Goal: Complete application form

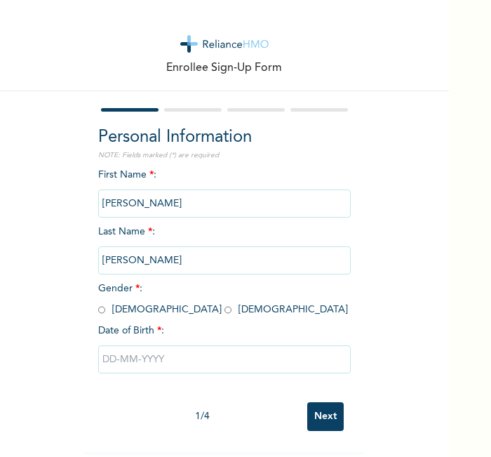
click at [98, 309] on input "radio" at bounding box center [101, 309] width 7 height 13
radio input "true"
click at [142, 349] on input "text" at bounding box center [224, 359] width 253 height 28
select select "8"
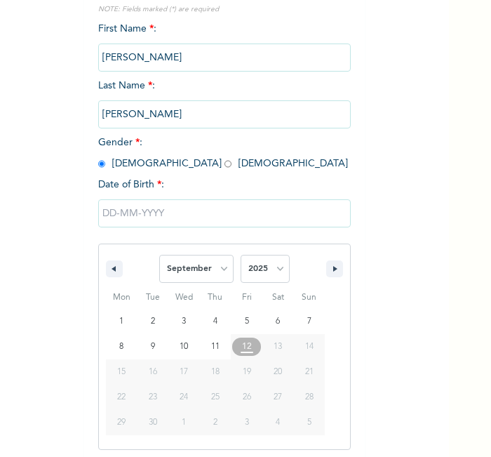
scroll to position [150, 0]
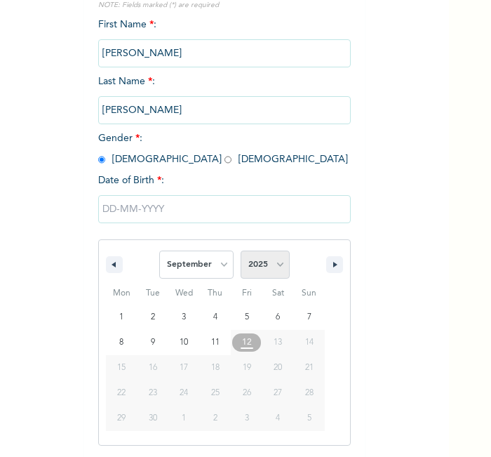
click at [253, 255] on select "2025 2024 2023 2022 2021 2020 2019 2018 2017 2016 2015 2014 2013 2012 2011 2010…" at bounding box center [265, 264] width 49 height 28
select select "1990"
click at [241, 250] on select "2025 2024 2023 2022 2021 2020 2019 2018 2017 2016 2015 2014 2013 2012 2011 2010…" at bounding box center [265, 264] width 49 height 28
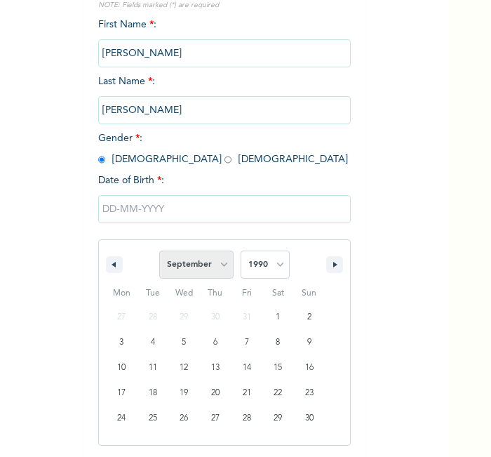
click at [208, 264] on select "January February March April May June July August September October November De…" at bounding box center [196, 264] width 74 height 28
select select "11"
click at [159, 250] on select "January February March April May June July August September October November De…" at bounding box center [196, 264] width 74 height 28
type input "[DATE]"
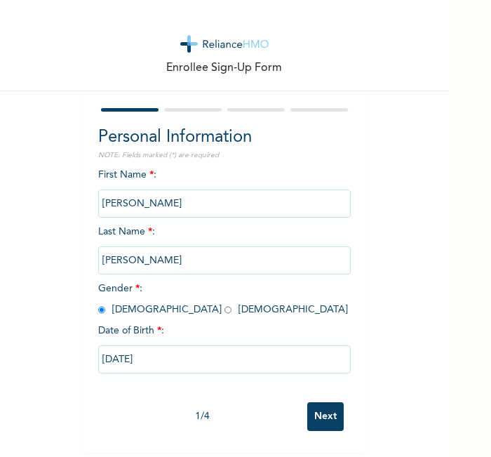
click at [339, 412] on div "1 / 4 Next" at bounding box center [224, 416] width 253 height 43
click at [324, 413] on input "Next" at bounding box center [325, 416] width 36 height 29
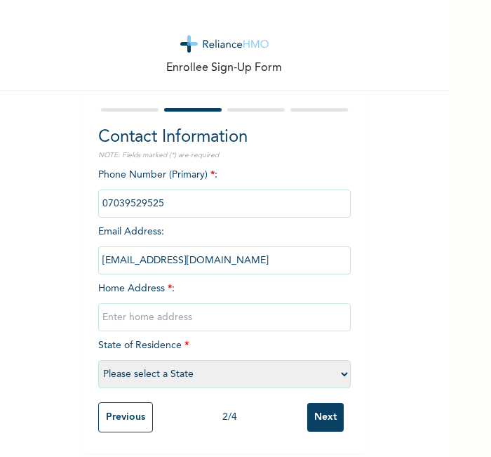
click at [232, 305] on input "text" at bounding box center [224, 317] width 253 height 28
type input "l"
select select "20"
click at [321, 413] on input "Next" at bounding box center [325, 417] width 36 height 29
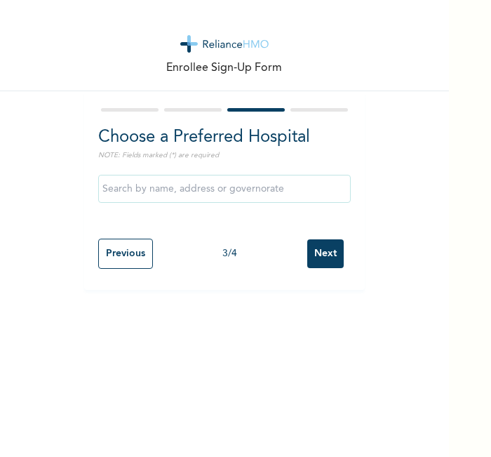
click at [314, 255] on input "Next" at bounding box center [325, 253] width 36 height 29
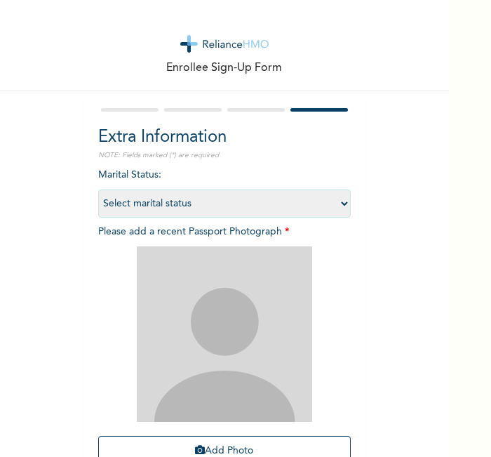
scroll to position [129, 0]
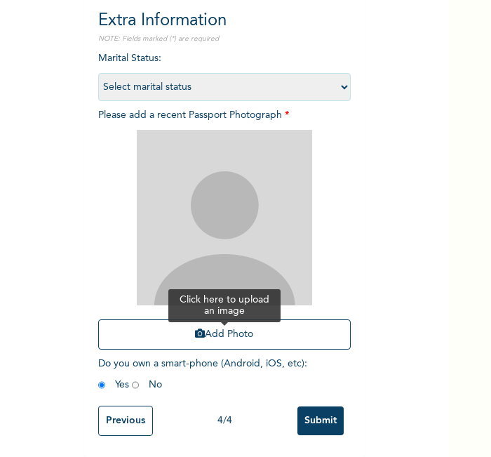
click at [276, 322] on button "Add Photo" at bounding box center [224, 334] width 253 height 30
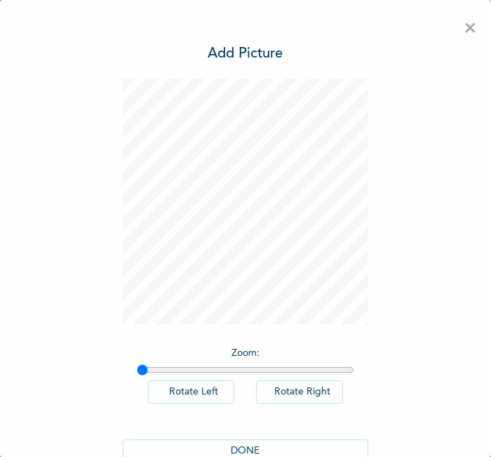
click at [292, 440] on button "DONE" at bounding box center [246, 450] width 246 height 23
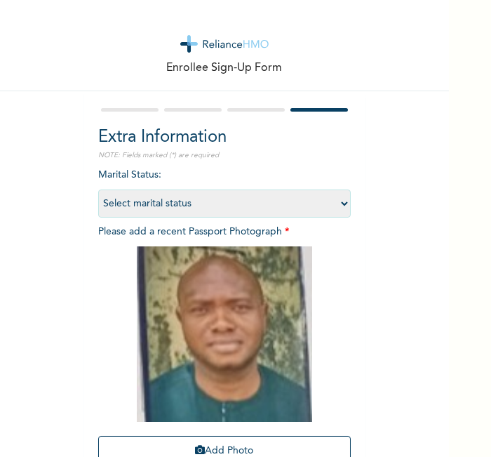
scroll to position [129, 0]
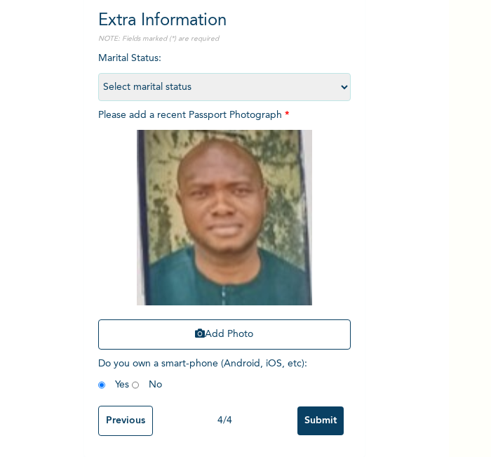
click at [314, 414] on input "Submit" at bounding box center [320, 420] width 46 height 29
